Goal: Task Accomplishment & Management: Complete application form

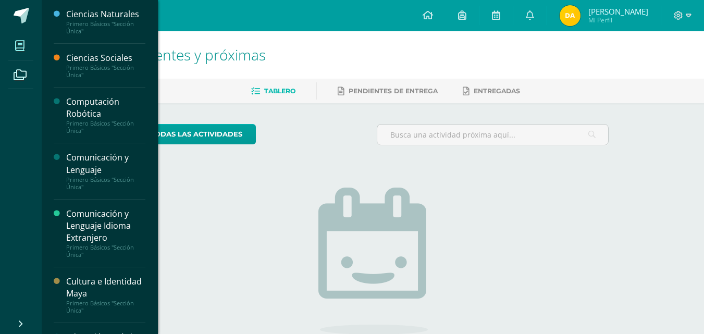
click at [14, 45] on span at bounding box center [19, 45] width 23 height 23
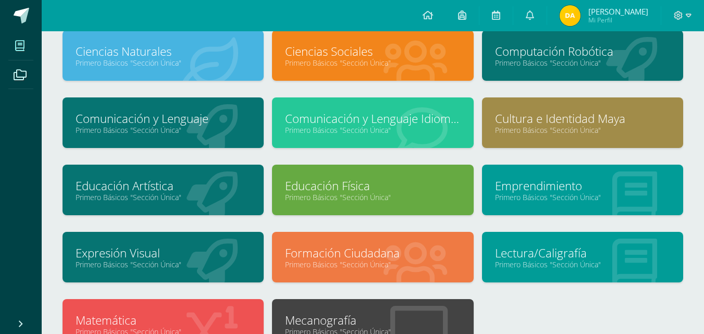
scroll to position [52, 0]
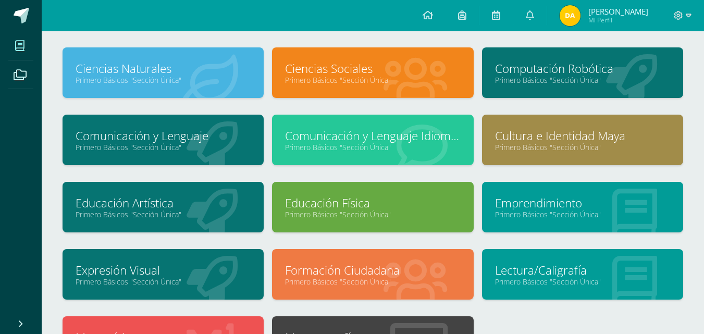
click at [579, 79] on link "Primero Básicos "Sección Única"" at bounding box center [582, 80] width 175 height 10
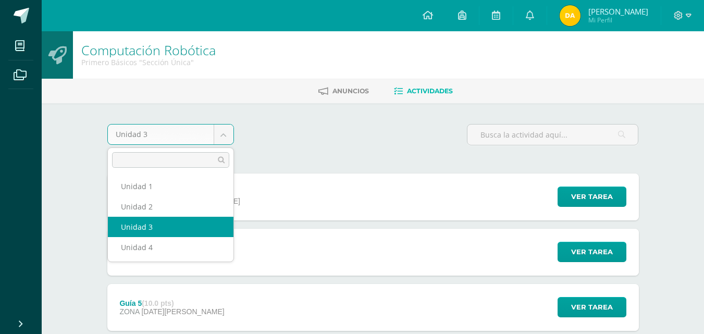
click at [227, 124] on body "Mis cursos Archivos Cerrar panel Ciencias Naturales Primero Básicos "Sección Ún…" at bounding box center [352, 338] width 704 height 676
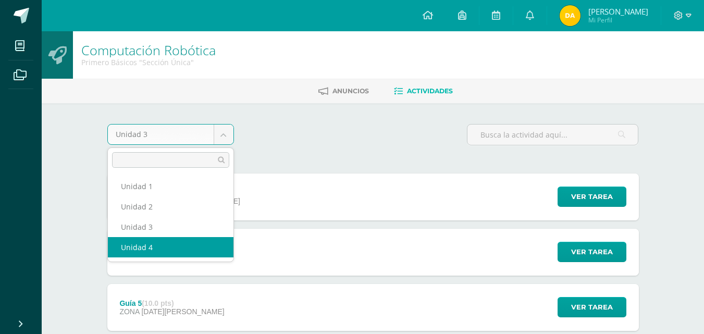
select select "Unidad 4"
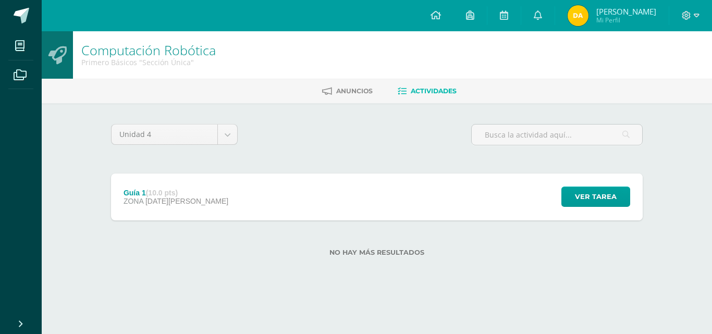
click at [214, 203] on div "Guía 1 (10.0 pts) ZONA [DATE][PERSON_NAME] Ver tarea Guía 1 Computación Robótic…" at bounding box center [377, 197] width 532 height 47
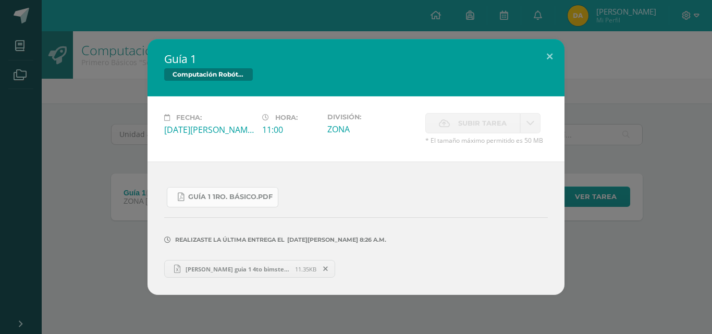
click at [226, 196] on span "Guía 1 1ro. Básico.pdf" at bounding box center [230, 197] width 84 height 8
click at [554, 54] on button at bounding box center [550, 56] width 30 height 35
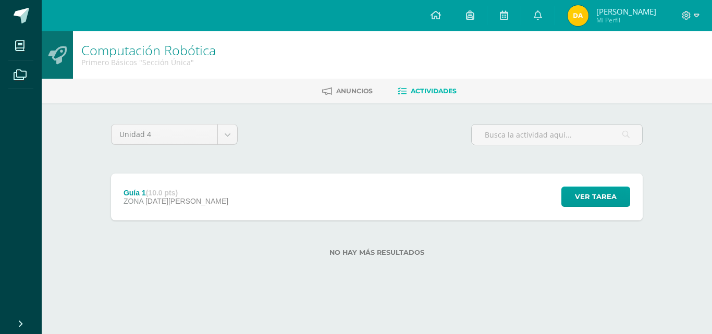
click at [578, 183] on div "Ver tarea" at bounding box center [594, 197] width 97 height 47
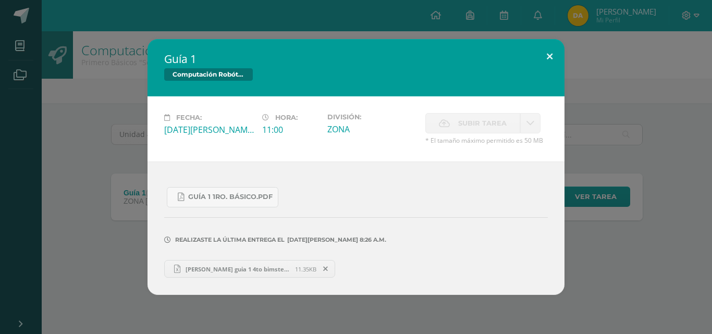
click at [550, 55] on button at bounding box center [550, 56] width 30 height 35
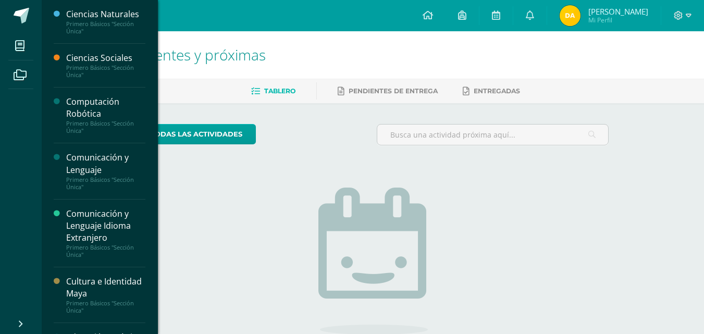
click at [116, 122] on div "Primero Básicos "Sección Única"" at bounding box center [105, 127] width 79 height 15
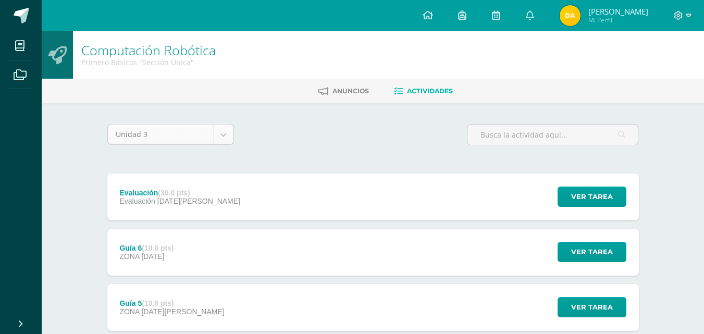
click at [218, 140] on body "Mis cursos Archivos Cerrar panel Ciencias Naturales Primero Básicos "Sección Ún…" at bounding box center [352, 338] width 704 height 676
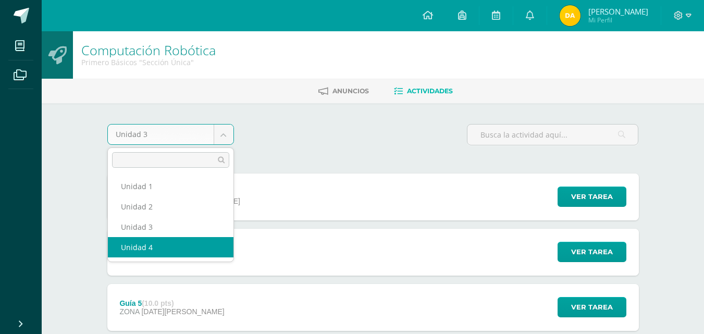
select select "Unidad 4"
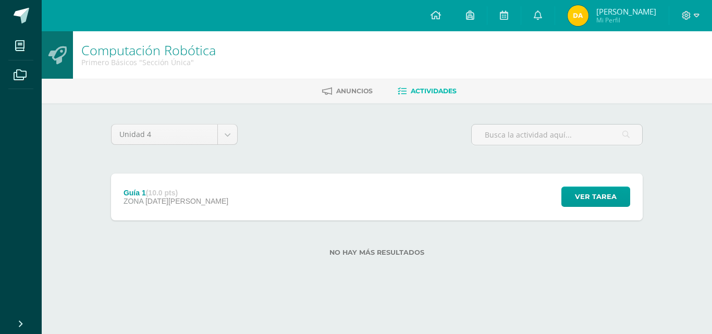
click at [355, 208] on div "Guía 1 (10.0 pts) ZONA [DATE][PERSON_NAME] Ver tarea Guía 1 Computación Robótic…" at bounding box center [377, 197] width 532 height 47
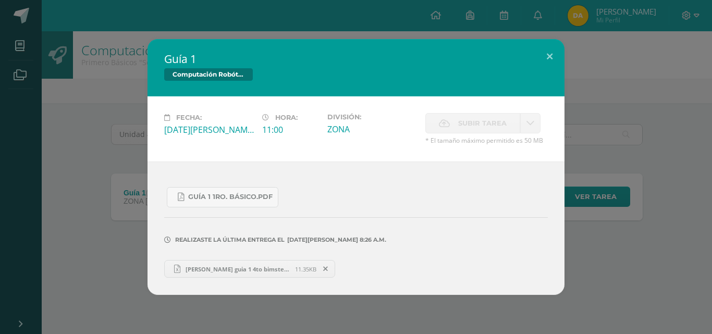
click at [478, 121] on span "Subir tarea" at bounding box center [482, 123] width 48 height 19
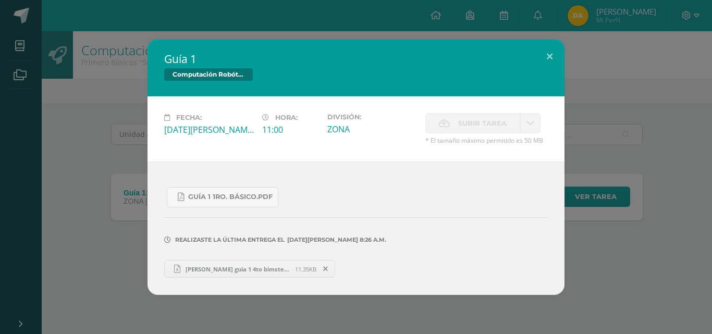
click at [478, 124] on span "Subir tarea" at bounding box center [482, 123] width 48 height 19
click at [477, 125] on span "Subir tarea" at bounding box center [482, 123] width 48 height 19
click at [445, 105] on div "Fecha: Lunes 11 de Agosto Hora: 11:00 División: ZONA" at bounding box center [355, 128] width 417 height 65
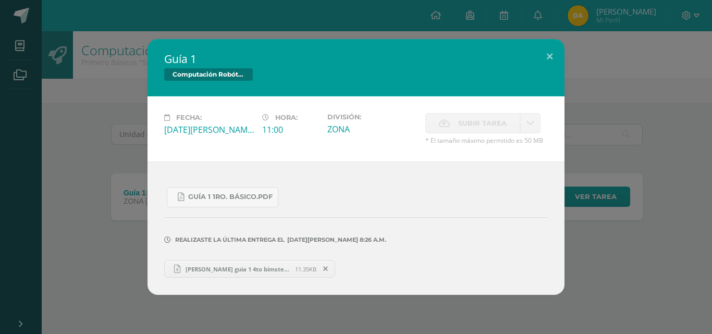
drag, startPoint x: 531, startPoint y: 110, endPoint x: 504, endPoint y: 104, distance: 27.4
click at [508, 108] on div "Fecha: Lunes 11 de Agosto Hora: 11:00 División: ZONA" at bounding box center [355, 128] width 417 height 65
drag, startPoint x: 443, startPoint y: 234, endPoint x: 418, endPoint y: 197, distance: 44.5
click at [418, 199] on div "Guía 1 1ro. Básico.pdf Realizaste la última entrega el 11 DE Agosto A LAS 8:26 …" at bounding box center [355, 228] width 417 height 133
drag, startPoint x: 479, startPoint y: 254, endPoint x: 416, endPoint y: 152, distance: 120.5
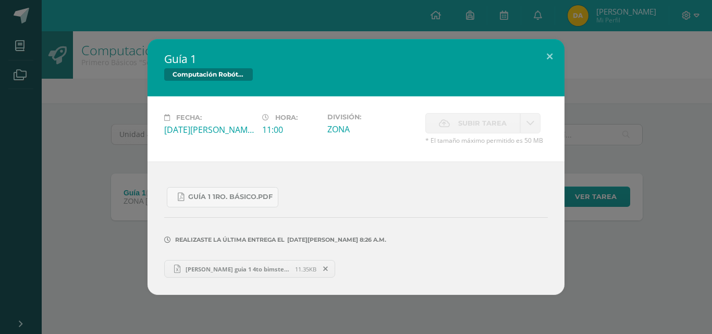
click at [479, 255] on div "Realizaste la última entrega el 11 DE Agosto A LAS 8:26 a.m." at bounding box center [356, 232] width 384 height 50
click at [461, 119] on span "Subir tarea" at bounding box center [482, 123] width 48 height 19
click at [462, 120] on span "Subir tarea" at bounding box center [482, 123] width 48 height 19
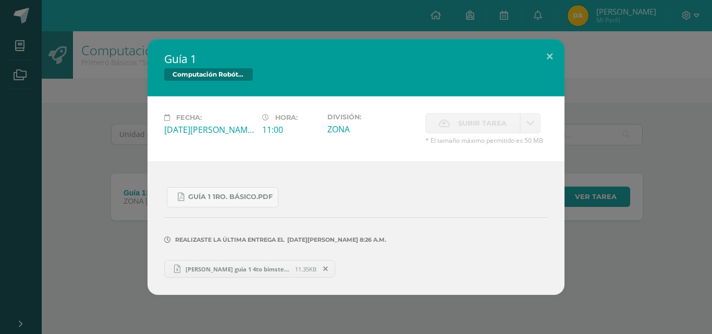
click at [462, 120] on span "Subir tarea" at bounding box center [482, 123] width 48 height 19
click at [530, 114] on link at bounding box center [530, 123] width 20 height 20
drag, startPoint x: 529, startPoint y: 114, endPoint x: 502, endPoint y: 109, distance: 28.1
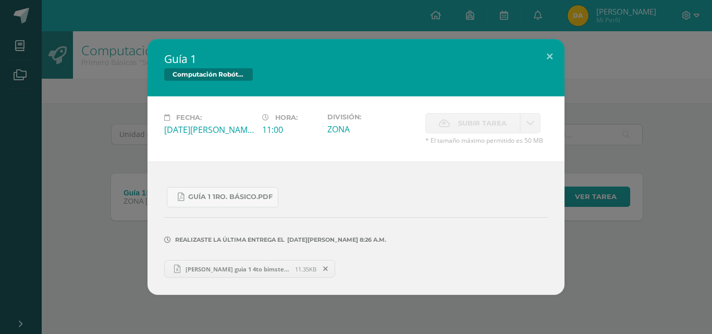
click at [502, 109] on div "Fecha: Lunes 11 de Agosto Hora: 11:00 División: ZONA" at bounding box center [355, 128] width 417 height 65
click at [548, 47] on button at bounding box center [550, 56] width 30 height 35
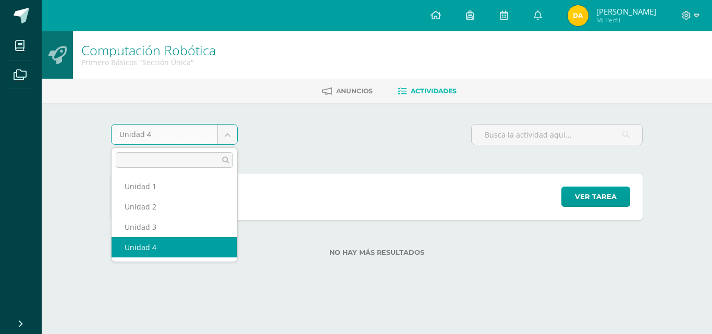
click at [226, 134] on body "Mis cursos Archivos Cerrar panel Ciencias Naturales Primero Básicos "Sección Ún…" at bounding box center [356, 145] width 712 height 290
click at [540, 192] on body "Mis cursos Archivos Cerrar panel Ciencias Naturales Primero Básicos "Sección Ún…" at bounding box center [356, 145] width 712 height 290
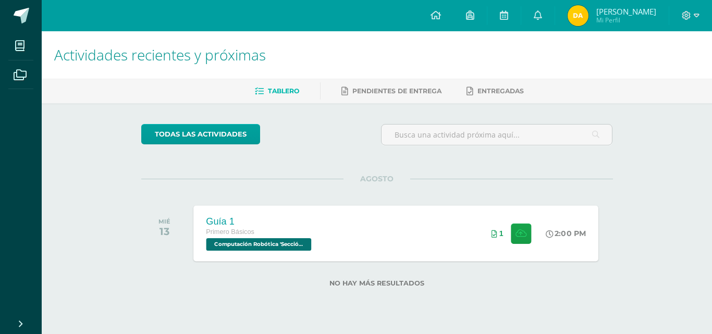
click at [335, 220] on div "Guía 1 Primero Básicos Computación Robótica 'Sección Única' 2:00 PM 1 Guía 1" at bounding box center [395, 233] width 405 height 56
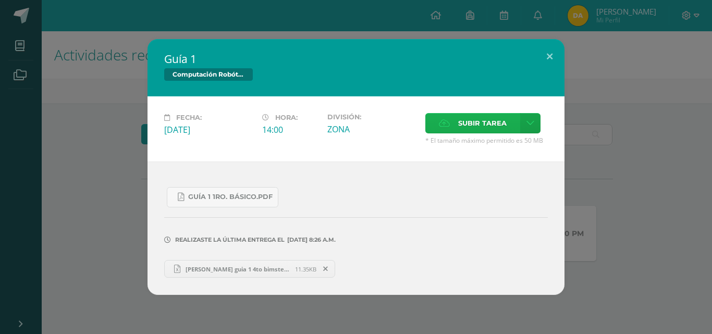
click at [478, 122] on span "Subir tarea" at bounding box center [482, 123] width 48 height 19
click at [0, 0] on input "Subir tarea" at bounding box center [0, 0] width 0 height 0
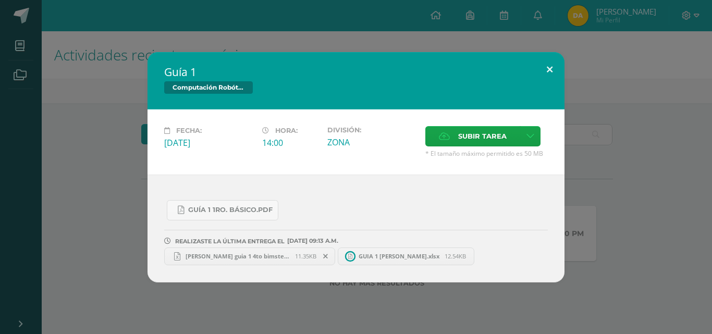
click at [549, 65] on button at bounding box center [550, 69] width 30 height 35
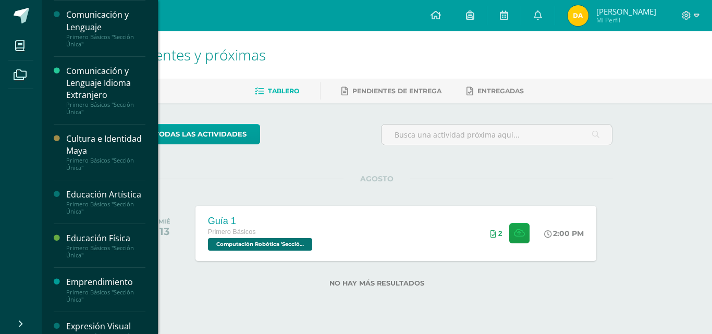
scroll to position [156, 0]
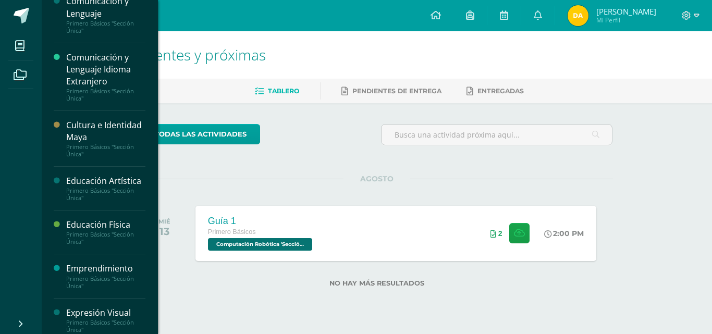
click at [71, 125] on div "Cultura e Identidad Maya" at bounding box center [105, 131] width 79 height 24
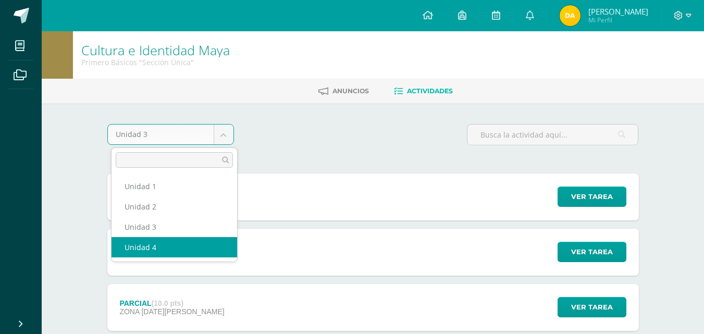
select select "Unidad 4"
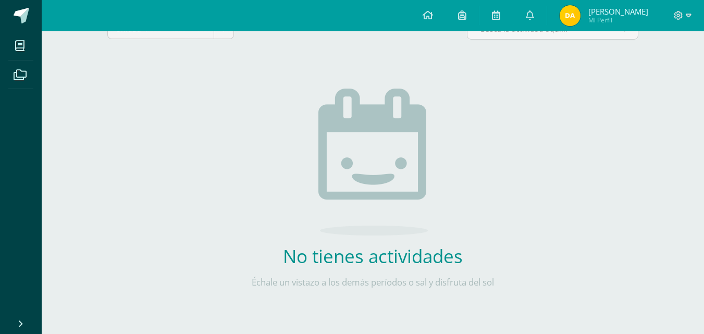
scroll to position [114, 0]
